Goal: Task Accomplishment & Management: Manage account settings

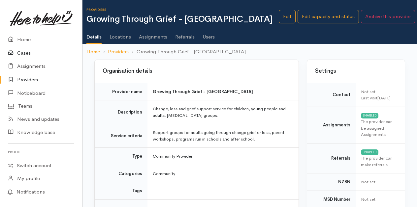
click at [24, 53] on link "Cases" at bounding box center [41, 54] width 82 height 14
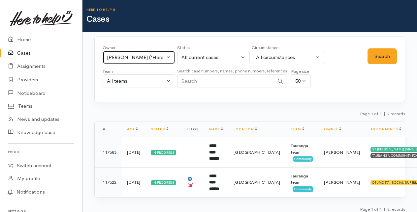
click at [169, 56] on button "Amanda Gabb ('Here to help u')" at bounding box center [139, 58] width 73 height 14
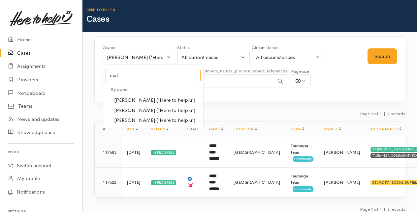
type input "mal"
click at [132, 111] on span "Malia Stowers ('Here to help u')" at bounding box center [154, 111] width 81 height 8
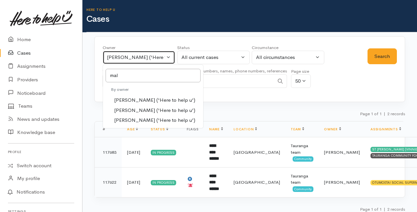
select select "1613"
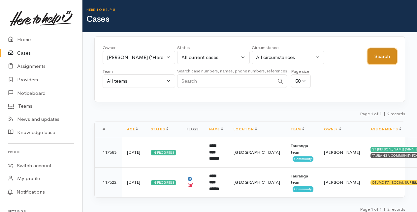
click at [376, 56] on button "Search" at bounding box center [381, 56] width 29 height 16
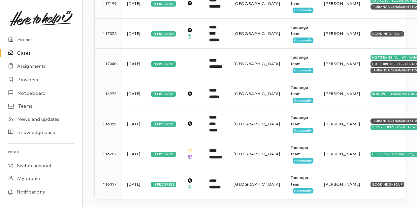
scroll to position [520, 0]
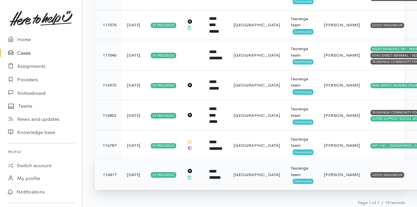
click at [214, 175] on b "**********" at bounding box center [215, 175] width 12 height 11
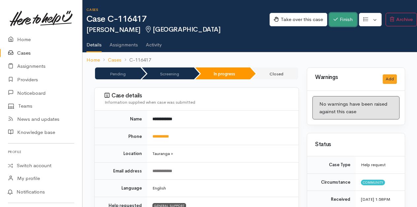
click at [339, 20] on button "Finish" at bounding box center [343, 20] width 28 height 14
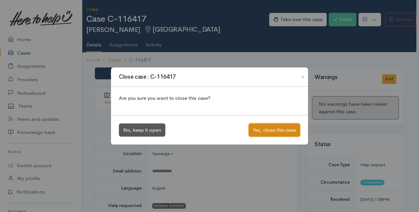
click at [273, 132] on button "Yes, close this case" at bounding box center [274, 131] width 51 height 14
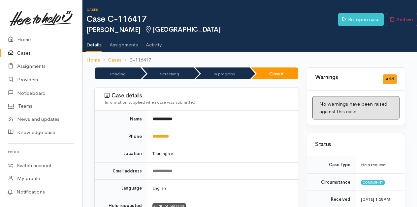
click at [21, 54] on link "Cases" at bounding box center [41, 54] width 82 height 14
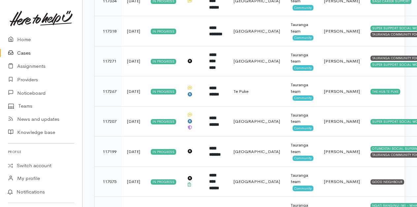
scroll to position [489, 0]
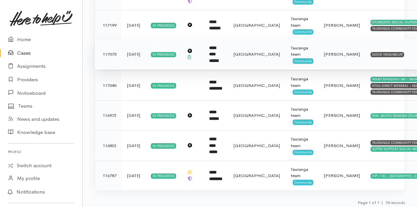
click at [217, 51] on b "**********" at bounding box center [214, 54] width 10 height 17
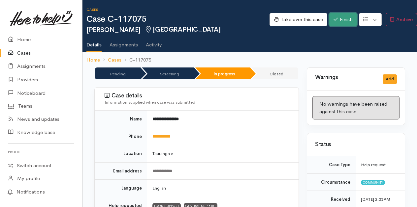
click at [340, 18] on button "Finish" at bounding box center [343, 20] width 28 height 14
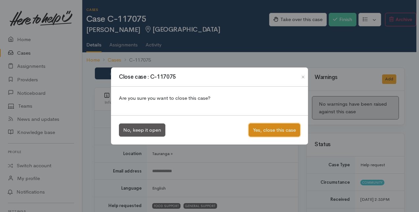
click at [265, 129] on button "Yes, close this case" at bounding box center [274, 131] width 51 height 14
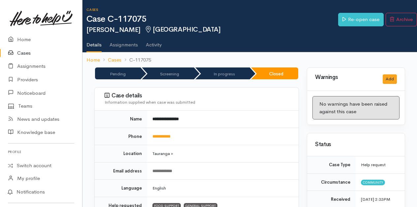
click at [27, 54] on link "Cases" at bounding box center [41, 54] width 82 height 14
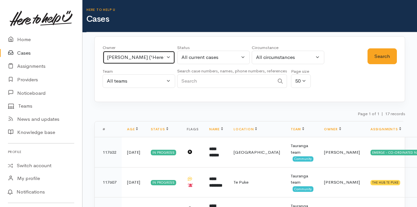
click at [169, 57] on button "Malia Stowers ('Here to help u')" at bounding box center [139, 58] width 73 height 14
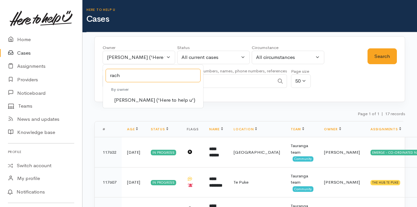
type input "rach"
click at [137, 100] on span "Rachel Proctor ('Here to help u')" at bounding box center [154, 101] width 81 height 8
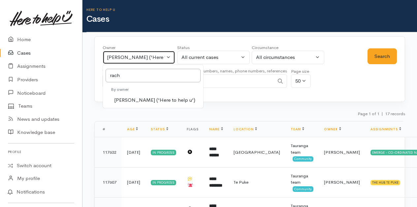
select select "1612"
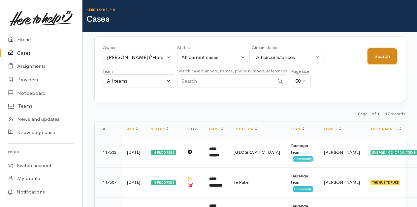
click at [387, 56] on button "Search" at bounding box center [381, 56] width 29 height 16
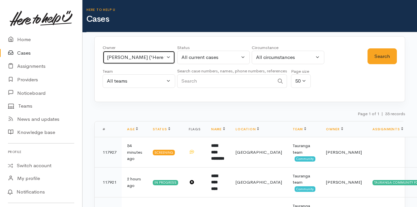
click at [167, 57] on button "[PERSON_NAME] ('Here to help u')" at bounding box center [139, 58] width 73 height 14
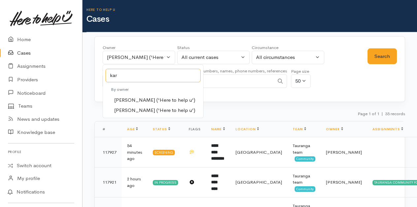
type input "kar"
click at [123, 100] on span "[PERSON_NAME] ('Here to help u')" at bounding box center [154, 101] width 81 height 8
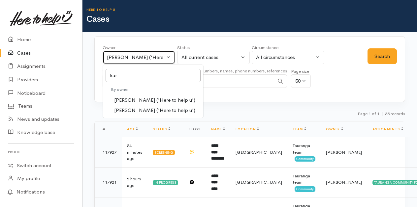
select select "435"
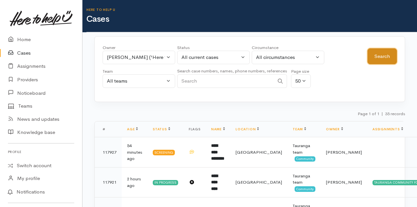
click at [378, 54] on button "Search" at bounding box center [381, 56] width 29 height 16
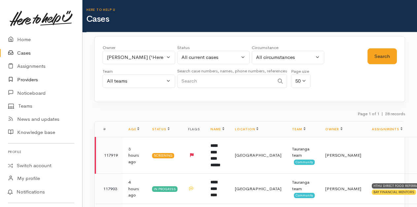
click at [24, 80] on link "Providers" at bounding box center [41, 80] width 82 height 14
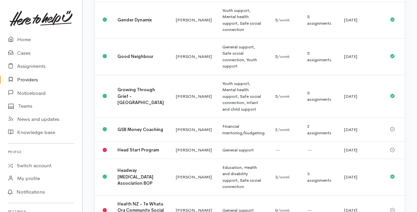
scroll to position [396, 0]
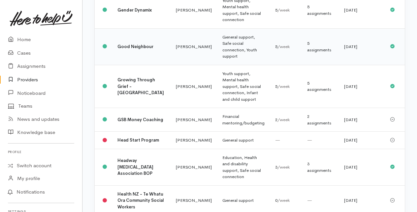
click at [127, 65] on td "Good Neighbour" at bounding box center [141, 46] width 58 height 37
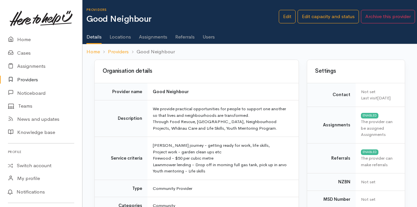
click at [148, 36] on link "Assignments" at bounding box center [153, 34] width 28 height 18
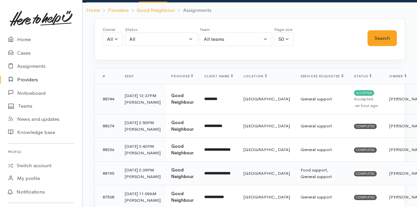
scroll to position [33, 0]
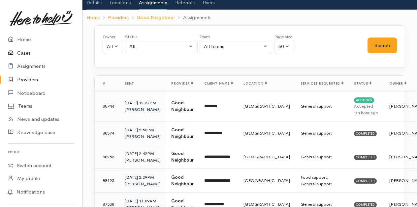
click at [26, 53] on link "Cases" at bounding box center [41, 54] width 82 height 14
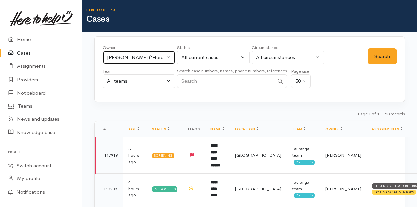
click at [168, 57] on button "[PERSON_NAME] ('Here to help u')" at bounding box center [139, 58] width 73 height 14
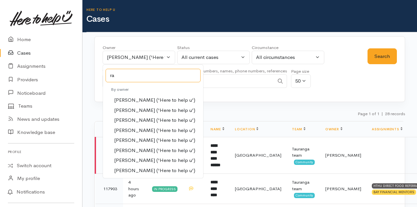
type input "ra"
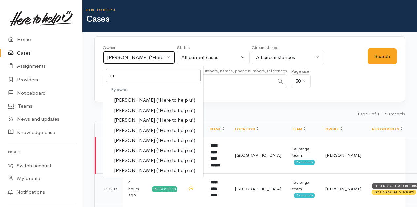
click at [170, 56] on button "[PERSON_NAME] ('Here to help u')" at bounding box center [139, 58] width 73 height 14
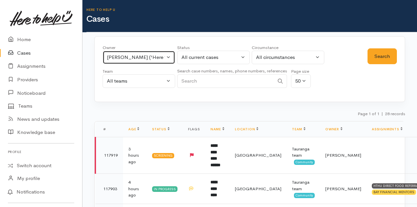
click at [170, 56] on button "[PERSON_NAME] ('Here to help u')" at bounding box center [139, 58] width 73 height 14
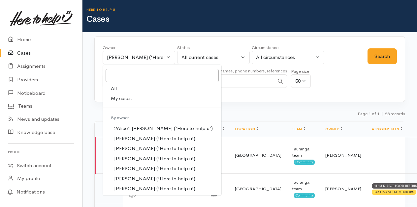
drag, startPoint x: 116, startPoint y: 99, endPoint x: 229, endPoint y: 88, distance: 113.6
click at [116, 98] on span "My cases" at bounding box center [121, 99] width 21 height 8
select select "205"
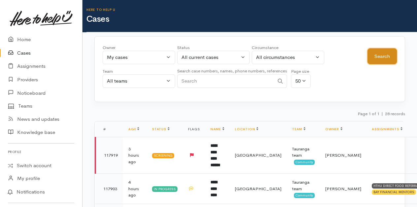
click at [377, 55] on button "Search" at bounding box center [381, 56] width 29 height 16
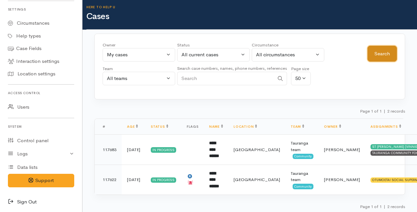
scroll to position [3, 0]
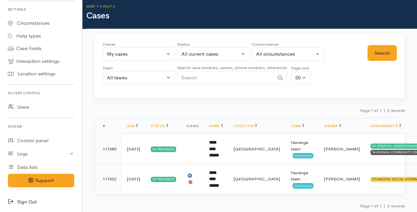
click at [22, 200] on link "Sign Out" at bounding box center [41, 203] width 82 height 14
